Goal: Task Accomplishment & Management: Use online tool/utility

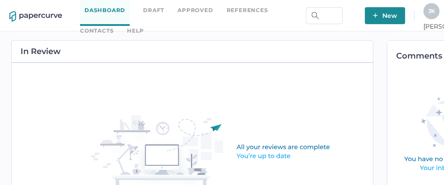
click at [114, 26] on link "Contacts" at bounding box center [97, 31] width 34 height 10
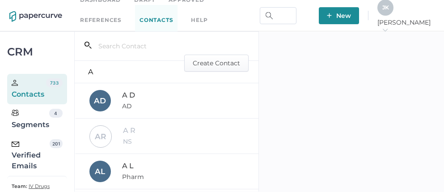
click at [31, 156] on div "Verified Emails" at bounding box center [31, 155] width 38 height 32
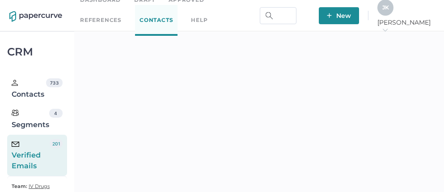
click at [394, 11] on div "J K" at bounding box center [386, 8] width 16 height 16
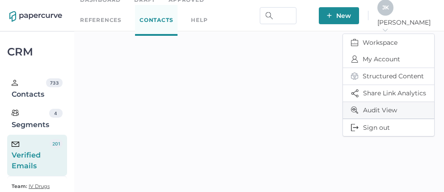
click at [377, 105] on span "Audit View" at bounding box center [388, 110] width 75 height 17
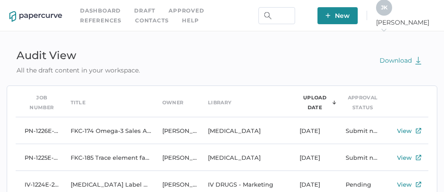
click at [392, 14] on div "J K" at bounding box center [384, 8] width 16 height 16
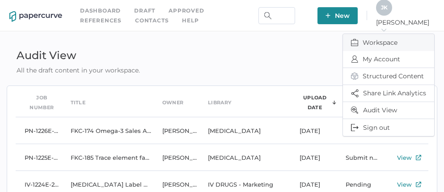
click at [384, 41] on span "Workspace" at bounding box center [388, 42] width 75 height 17
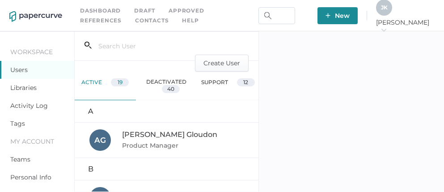
click at [30, 106] on link "Activity Log" at bounding box center [29, 106] width 38 height 8
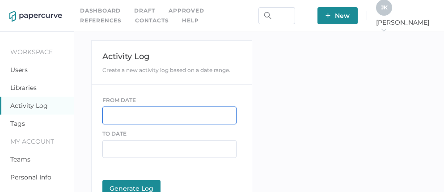
click at [108, 118] on input "text" at bounding box center [169, 115] width 134 height 18
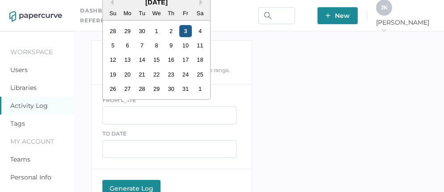
click at [183, 30] on div "3" at bounding box center [185, 31] width 12 height 12
type input "10/03/2025"
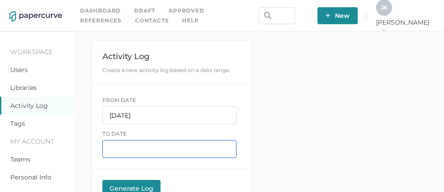
click at [133, 155] on input "text" at bounding box center [169, 149] width 134 height 18
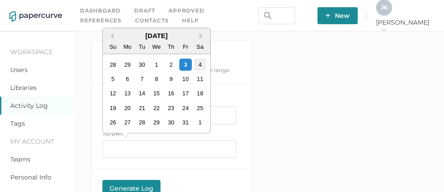
click at [200, 61] on div "4" at bounding box center [200, 65] width 12 height 12
type input "10/04/2025"
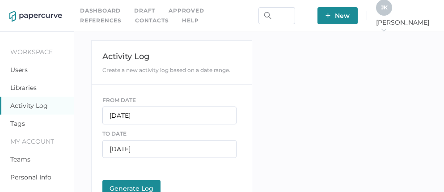
click at [122, 183] on button "Generate Log Processing" at bounding box center [131, 189] width 58 height 18
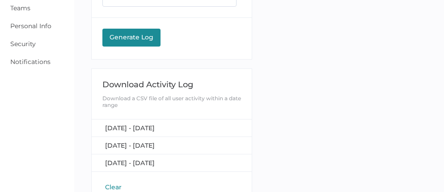
scroll to position [168, 0]
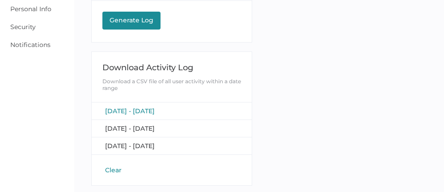
click at [143, 110] on span "October 3, 2025 - October 4, 2025" at bounding box center [130, 111] width 50 height 8
click at [112, 169] on button "Clear" at bounding box center [113, 170] width 22 height 9
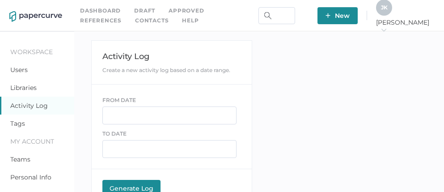
scroll to position [0, 0]
click at [135, 21] on link "Contacts" at bounding box center [152, 21] width 34 height 10
